Goal: Check status: Check status

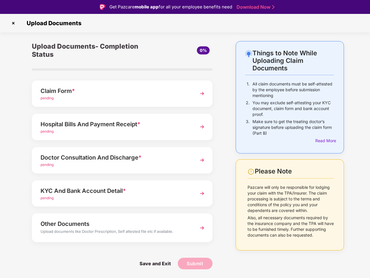
click at [13, 23] on img at bounding box center [13, 23] width 9 height 9
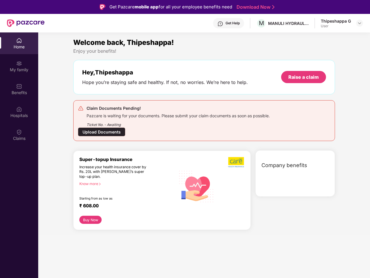
click at [324, 150] on div "Company benefits" at bounding box center [295, 173] width 80 height 46
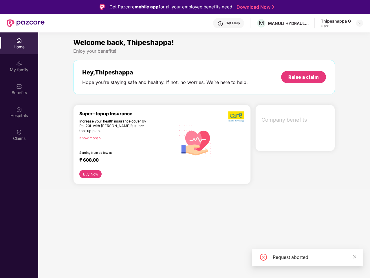
click at [122, 93] on div "Hey, Thipeshappa Hope you’re staying safe and healthy. If not, no worries. We’r…" at bounding box center [204, 77] width 262 height 34
click at [122, 127] on div "Increase your health insurance cover by Rs. 20L with [PERSON_NAME]’s super top-…" at bounding box center [114, 126] width 71 height 14
click at [122, 160] on div "₹ 608.00" at bounding box center [124, 160] width 91 height 7
click at [122, 193] on section "Welcome back, Thipeshappa! Enjoy your benefits! Hey, [PERSON_NAME] Hope you’re …" at bounding box center [204, 171] width 332 height 278
click at [122, 227] on section "Welcome back, Thipeshappa! Enjoy your benefits! Hey, [PERSON_NAME] Hope you’re …" at bounding box center [204, 171] width 332 height 278
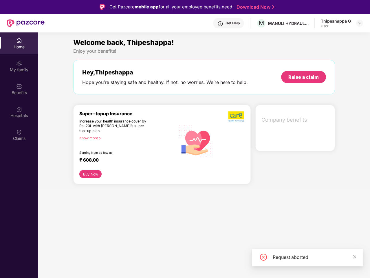
click at [155, 263] on section "Welcome back, Thipeshappa! Enjoy your benefits! Hey, [PERSON_NAME] Hope you’re …" at bounding box center [204, 171] width 332 height 278
click at [195, 263] on section "Welcome back, Thipeshappa! Enjoy your benefits! Hey, [PERSON_NAME] Hope you’re …" at bounding box center [204, 171] width 332 height 278
